Goal: Information Seeking & Learning: Learn about a topic

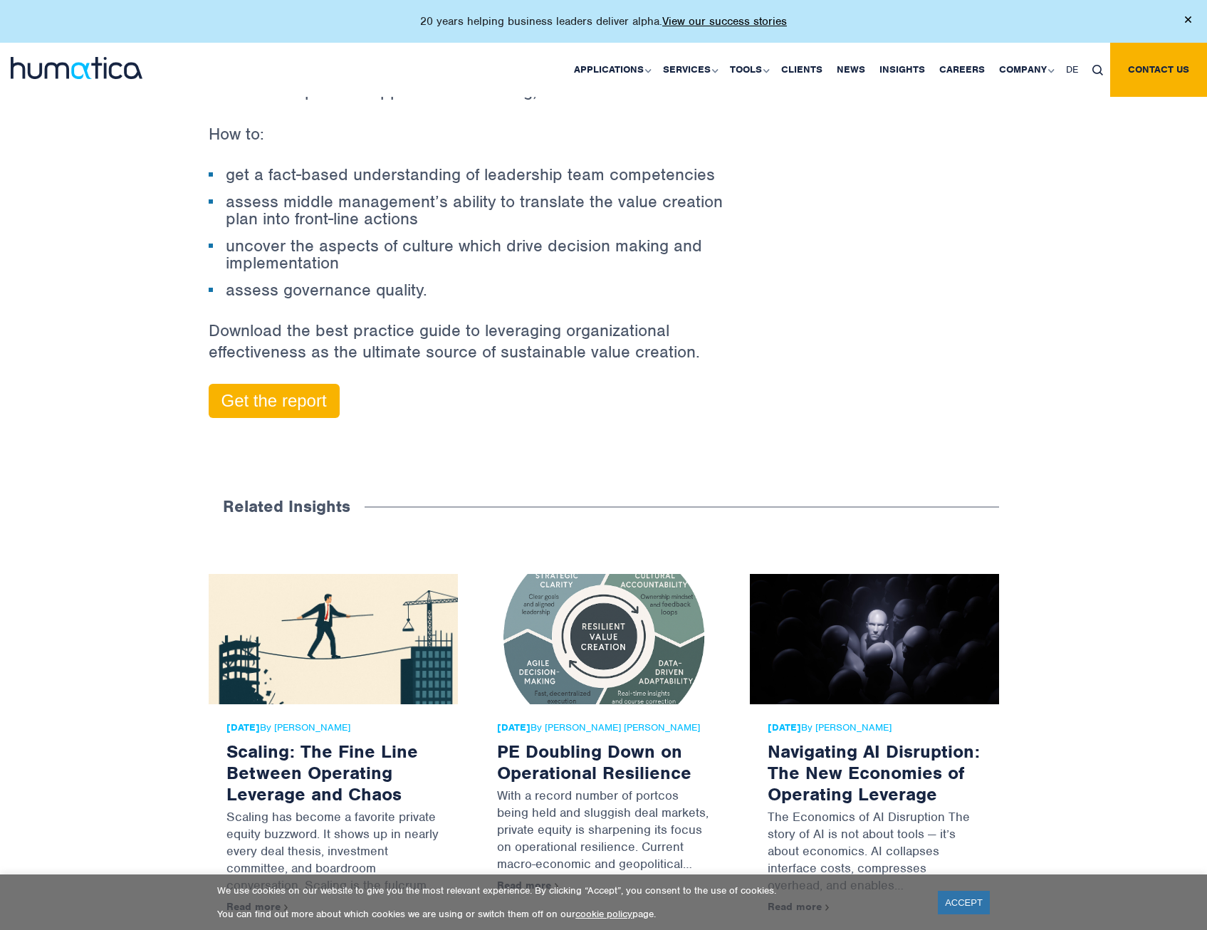
scroll to position [925, 0]
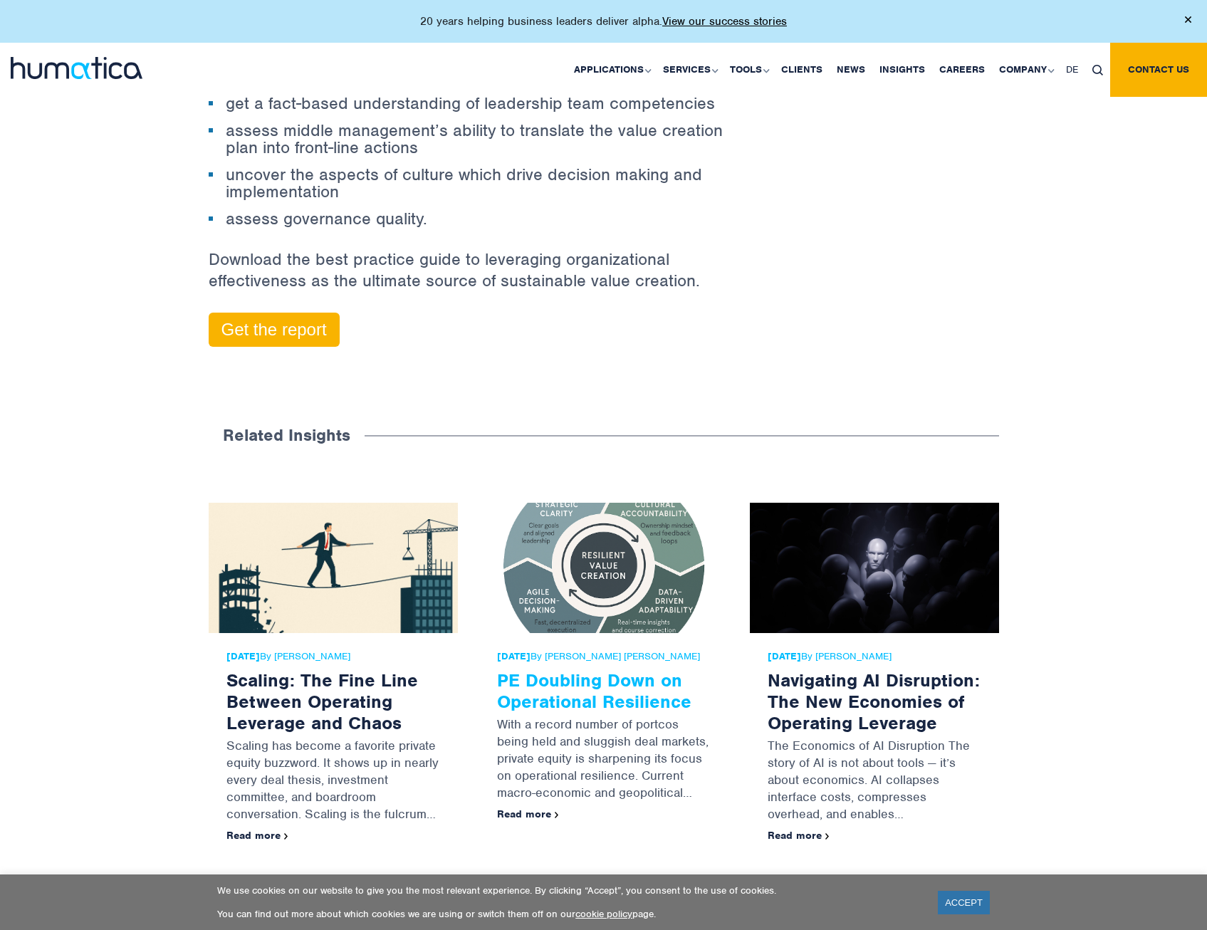
click at [581, 668] on link "PE Doubling Down on Operational Resilience" at bounding box center [594, 690] width 194 height 44
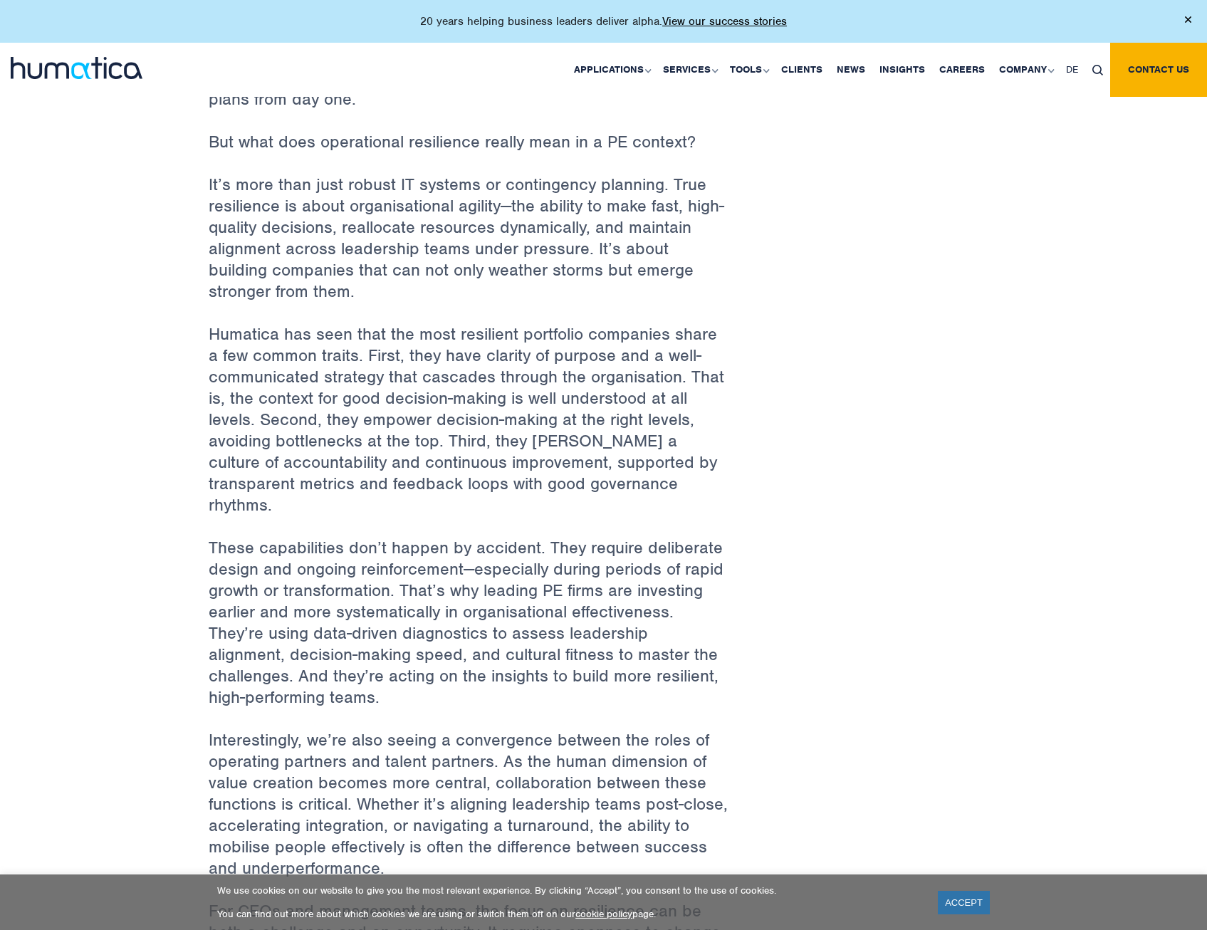
scroll to position [997, 0]
